Goal: Transaction & Acquisition: Purchase product/service

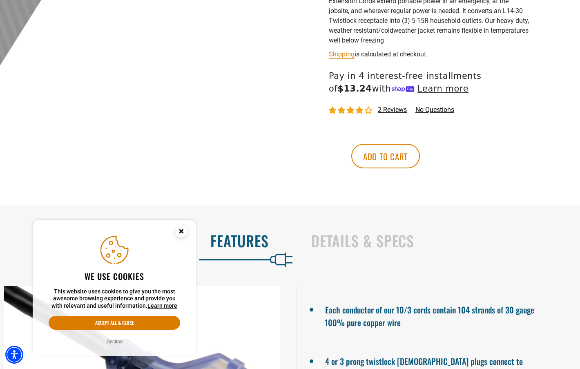
scroll to position [359, 0]
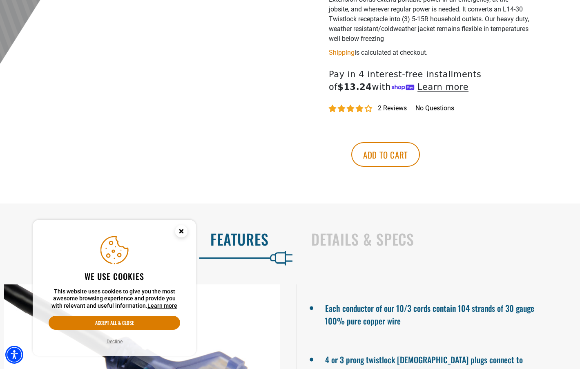
click at [183, 232] on icon "Close this option" at bounding box center [181, 231] width 3 height 3
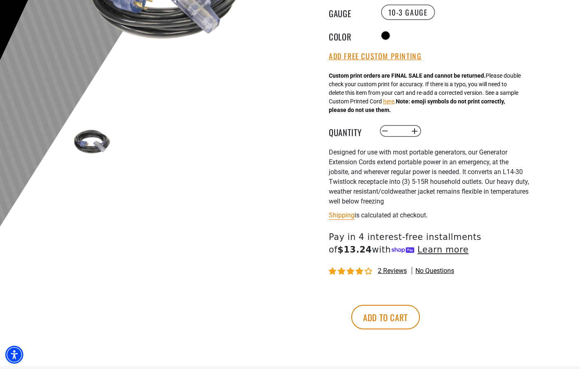
scroll to position [232, 0]
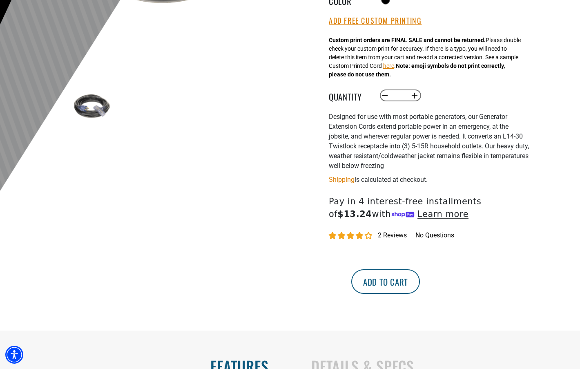
click at [420, 290] on button "Add to cart" at bounding box center [385, 281] width 69 height 25
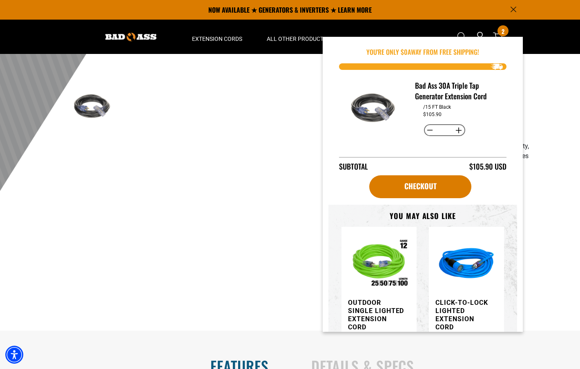
click at [427, 130] on button "Decrease quantity for Bad Ass 30A Triple Tap Generator Extension Cord" at bounding box center [430, 130] width 13 height 14
type input "*"
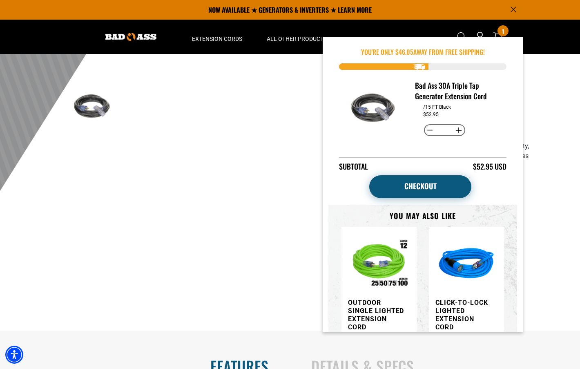
click at [440, 190] on link "Checkout" at bounding box center [420, 186] width 102 height 23
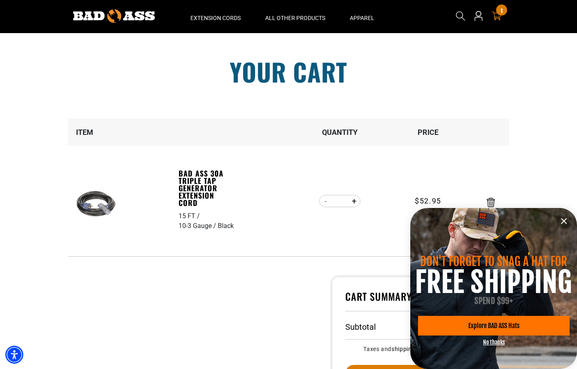
scroll to position [63, 0]
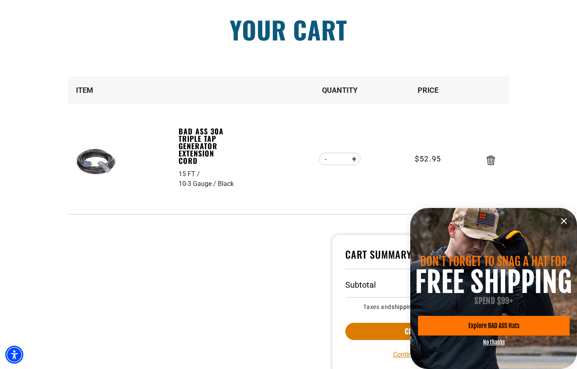
click at [496, 343] on button "No thanks" at bounding box center [494, 342] width 22 height 7
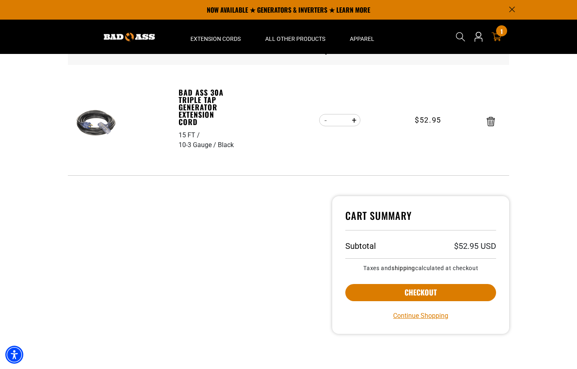
scroll to position [99, 0]
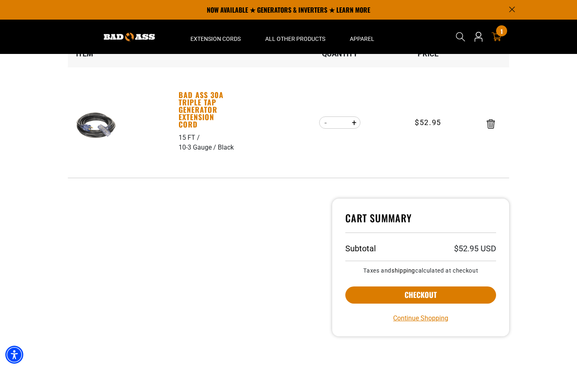
click at [187, 111] on link "Bad Ass 30A Triple Tap Generator Extension Cord" at bounding box center [207, 109] width 56 height 37
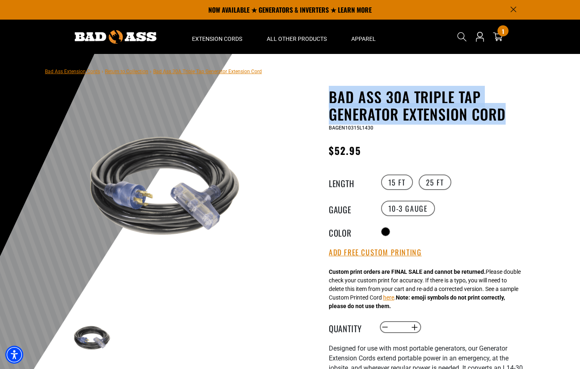
drag, startPoint x: 329, startPoint y: 94, endPoint x: 518, endPoint y: 120, distance: 190.2
click at [518, 120] on h1 "Bad Ass 30A Triple Tap Generator Extension Cord" at bounding box center [429, 105] width 200 height 34
copy h1 "Bad Ass 30A Triple Tap Generator Extension Cord"
